Goal: Information Seeking & Learning: Learn about a topic

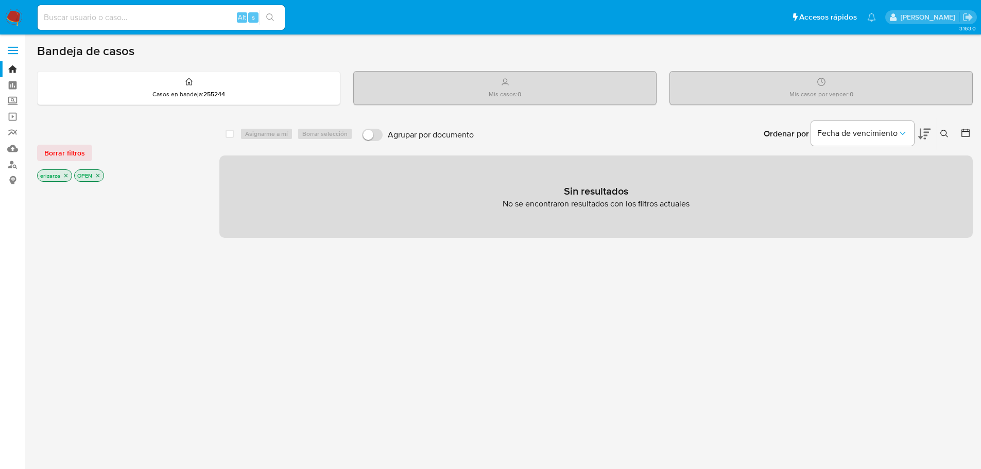
click at [66, 176] on icon "close-filter" at bounding box center [66, 176] width 4 height 4
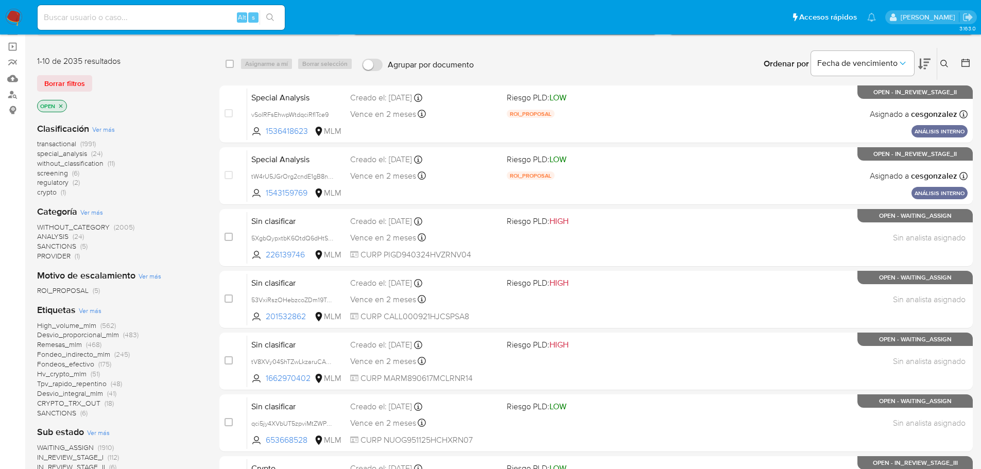
scroll to position [103, 0]
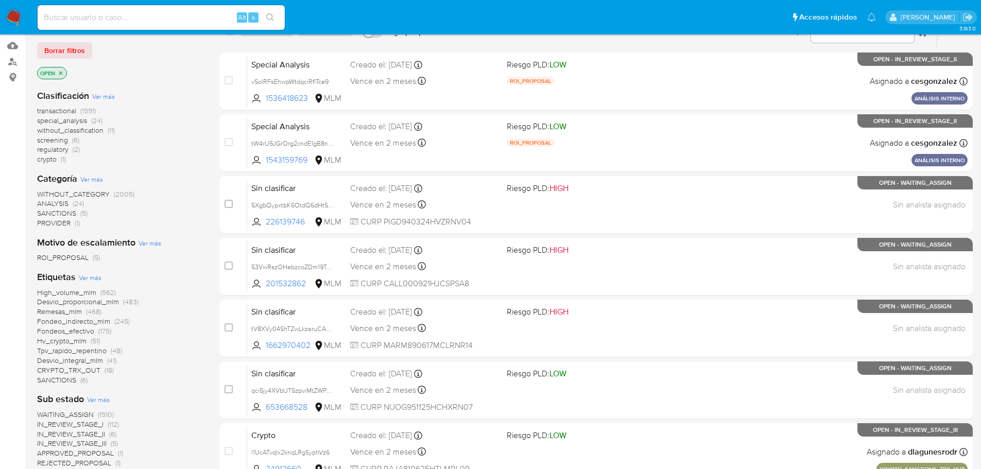
click at [62, 300] on span "Desvio_proporcional_mlm" at bounding box center [78, 302] width 82 height 10
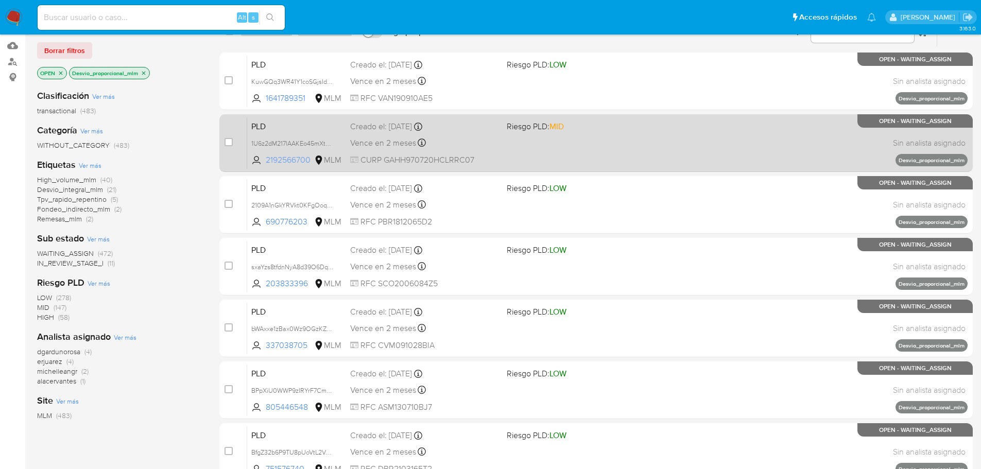
click at [293, 162] on span "2192566700" at bounding box center [289, 160] width 46 height 11
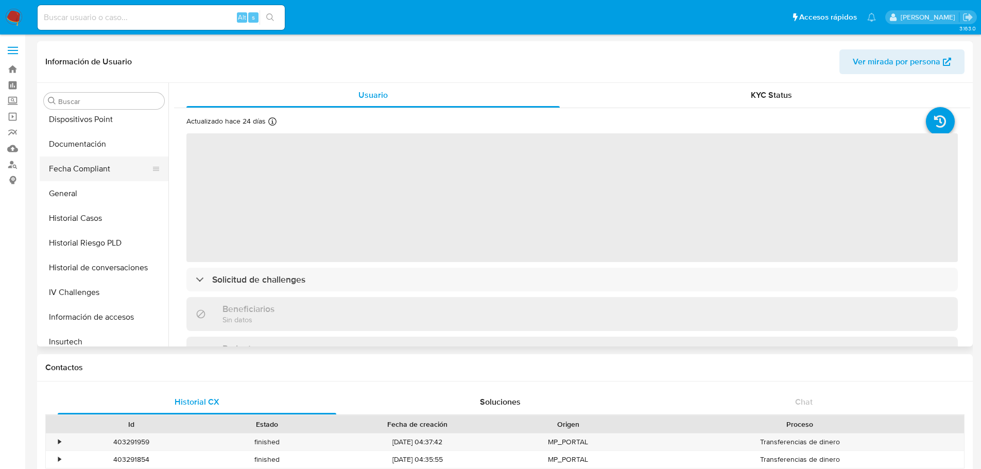
scroll to position [252, 0]
select select "10"
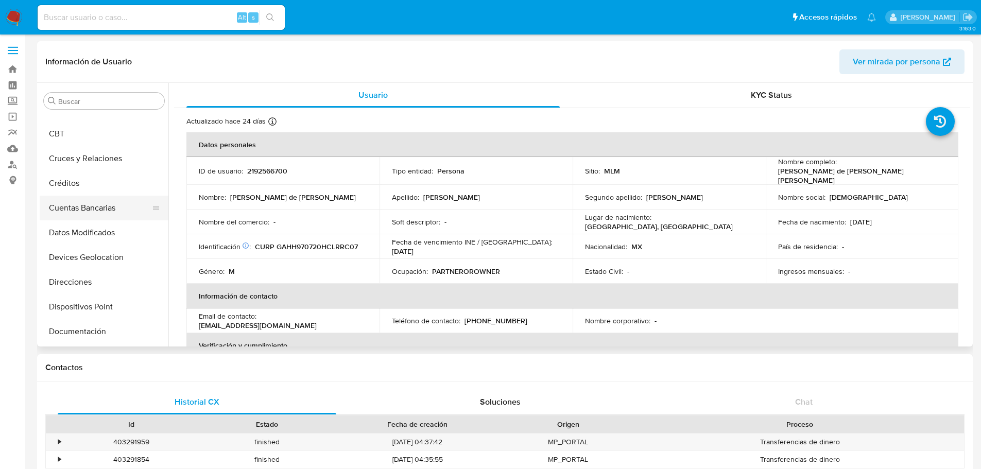
scroll to position [97, 0]
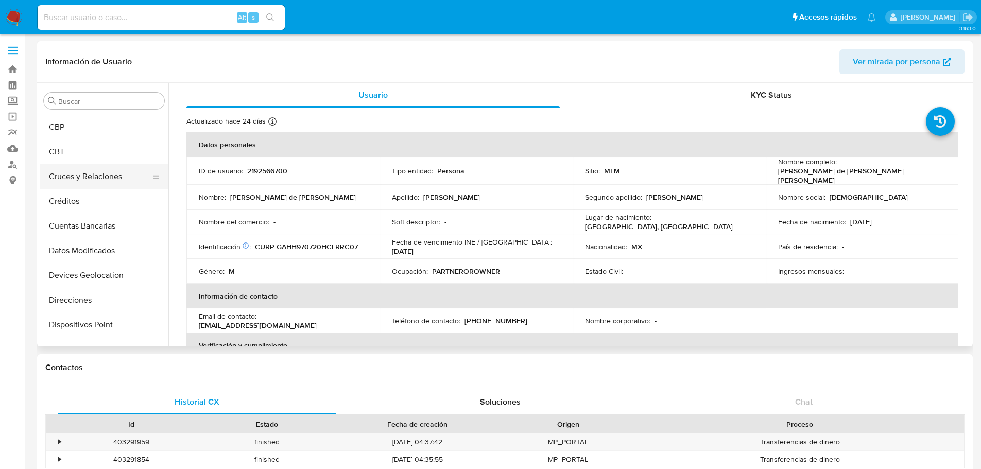
click at [96, 181] on button "Cruces y Relaciones" at bounding box center [100, 176] width 121 height 25
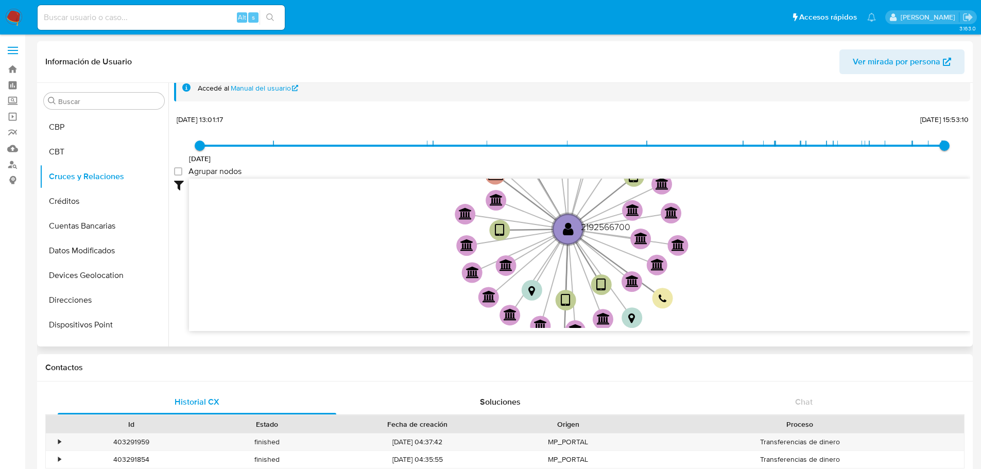
scroll to position [0, 0]
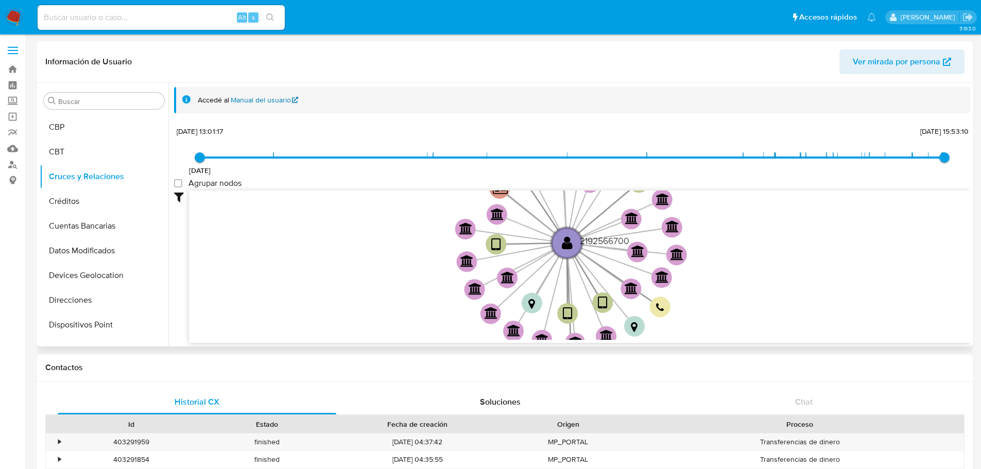
click at [258, 103] on link "Manual del usuario" at bounding box center [265, 100] width 68 height 10
